Goal: Information Seeking & Learning: Learn about a topic

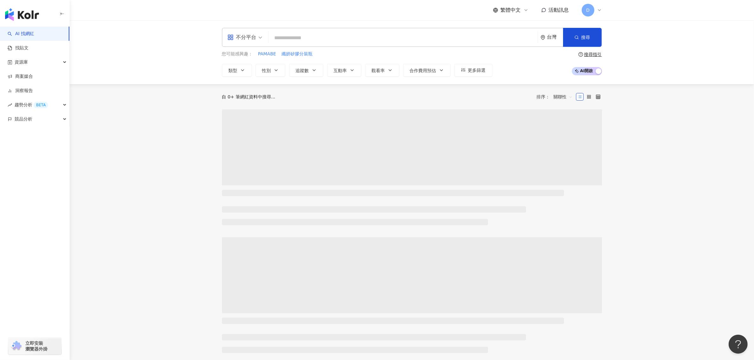
click at [363, 35] on input "search" at bounding box center [403, 38] width 264 height 12
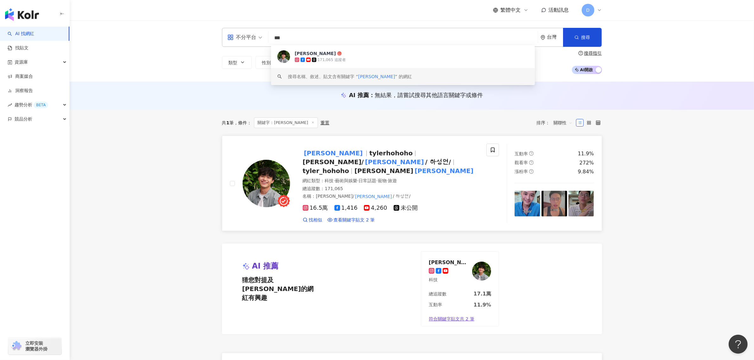
type input "***"
click at [261, 172] on img at bounding box center [265, 183] width 47 height 47
